Goal: Find specific page/section: Find specific page/section

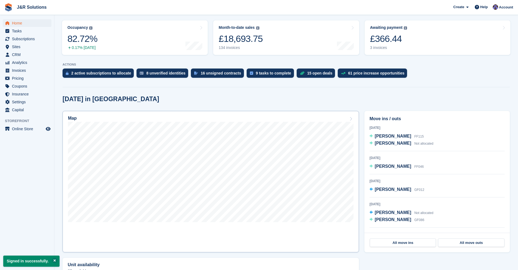
scroll to position [82, 0]
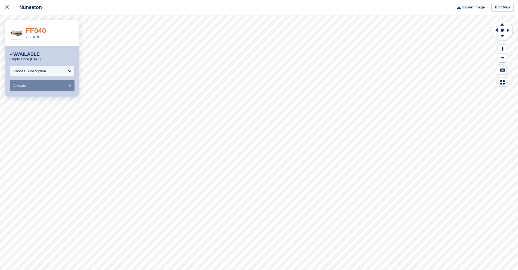
click at [40, 32] on link "FF040" at bounding box center [36, 31] width 20 height 8
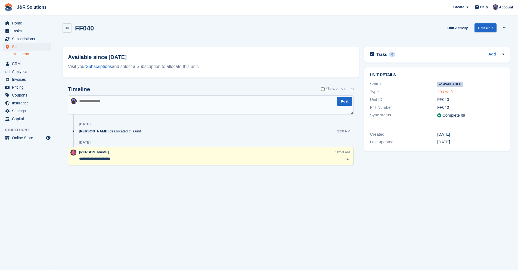
click at [451, 90] on link "200 sq ft" at bounding box center [445, 91] width 16 height 5
click at [450, 90] on link "200 sq ft" at bounding box center [445, 91] width 16 height 5
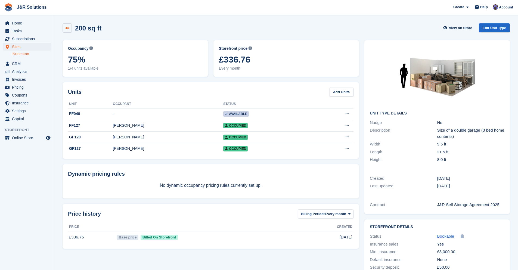
click at [66, 30] on link at bounding box center [66, 27] width 9 height 9
